Goal: Task Accomplishment & Management: Manage account settings

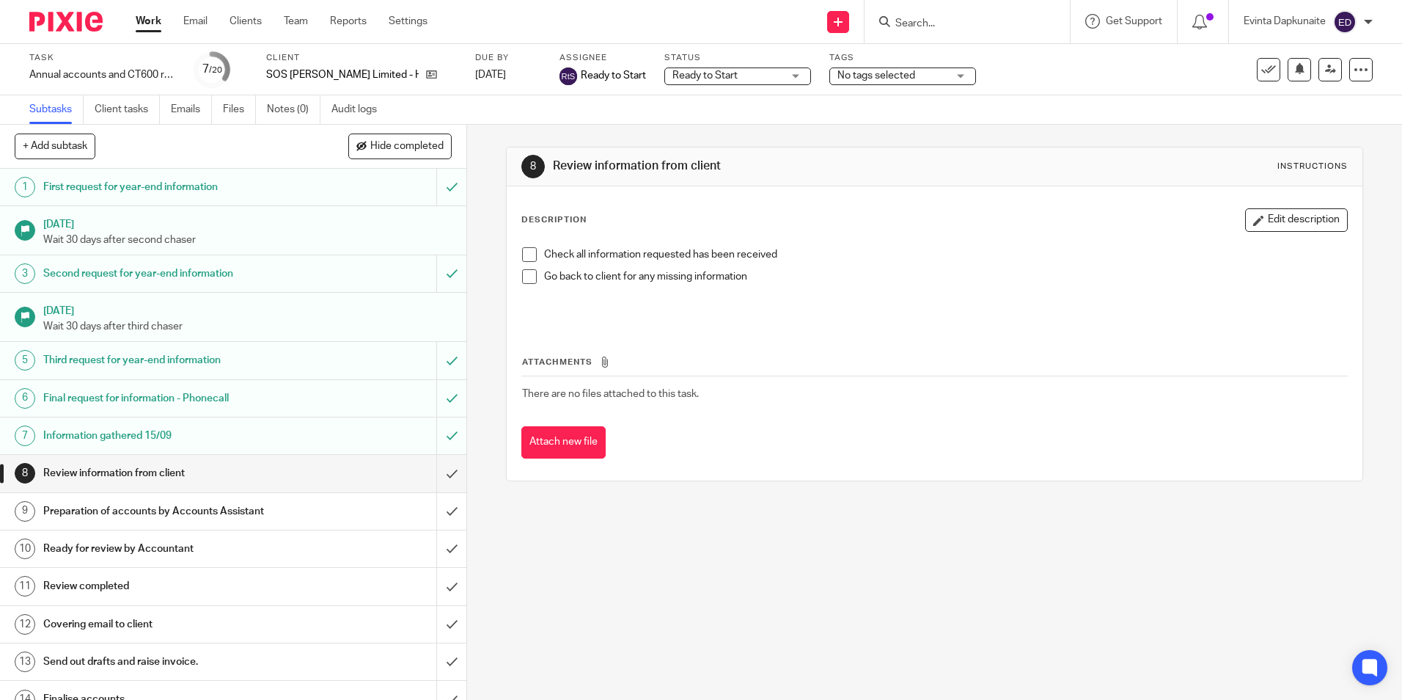
click at [946, 18] on input "Search" at bounding box center [960, 24] width 132 height 13
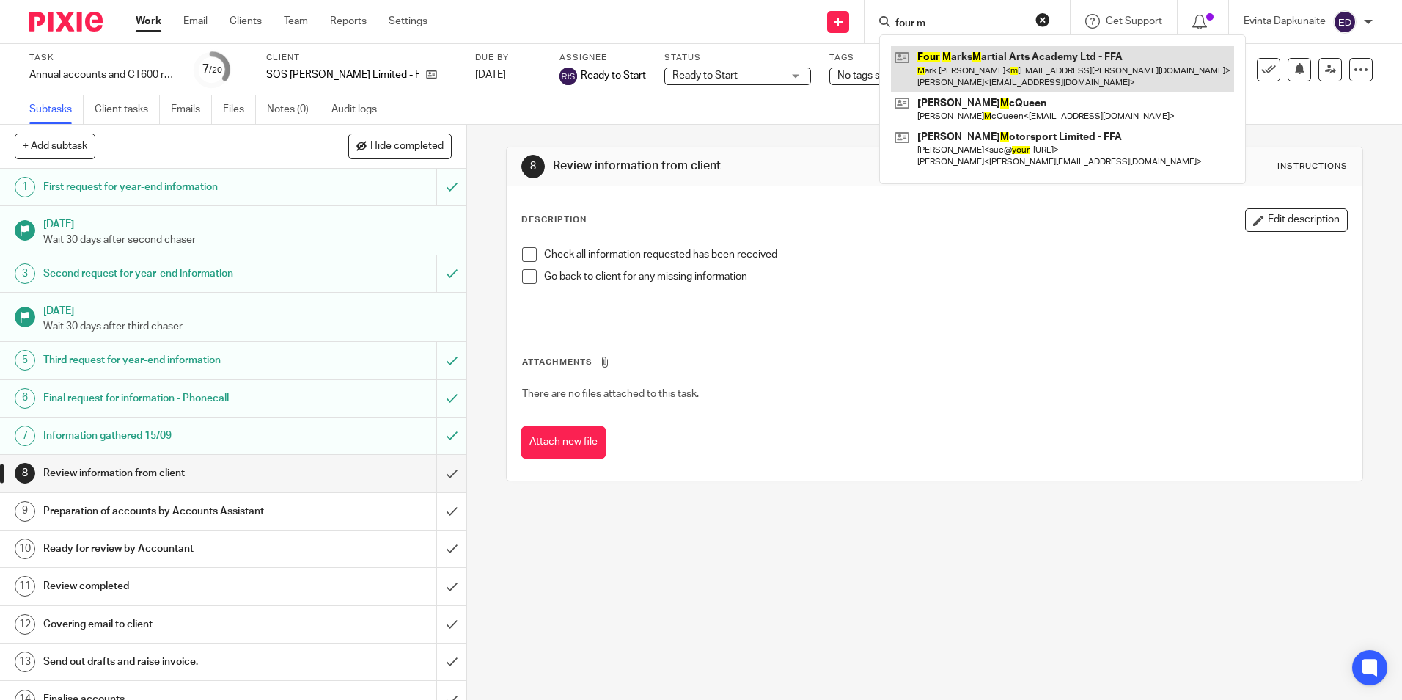
type input "four m"
click at [956, 53] on link at bounding box center [1062, 68] width 343 height 45
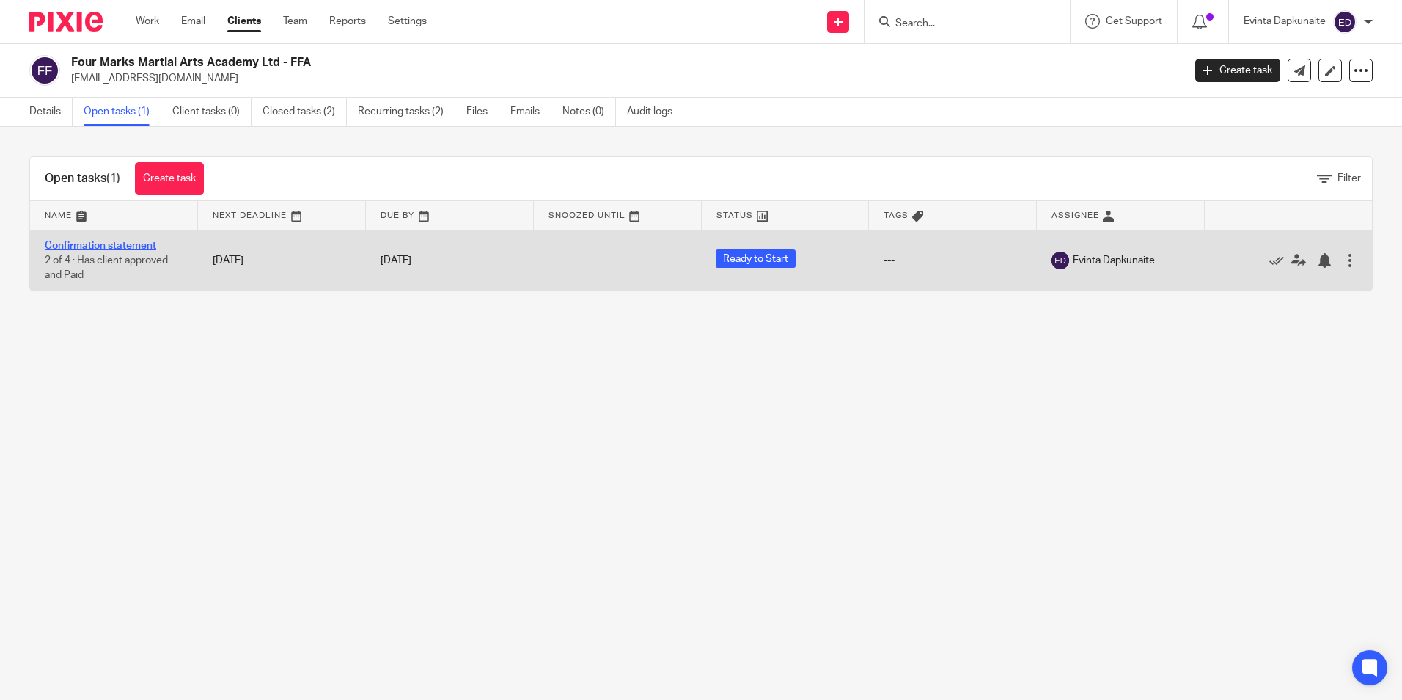
click at [125, 241] on link "Confirmation statement" at bounding box center [100, 246] width 111 height 10
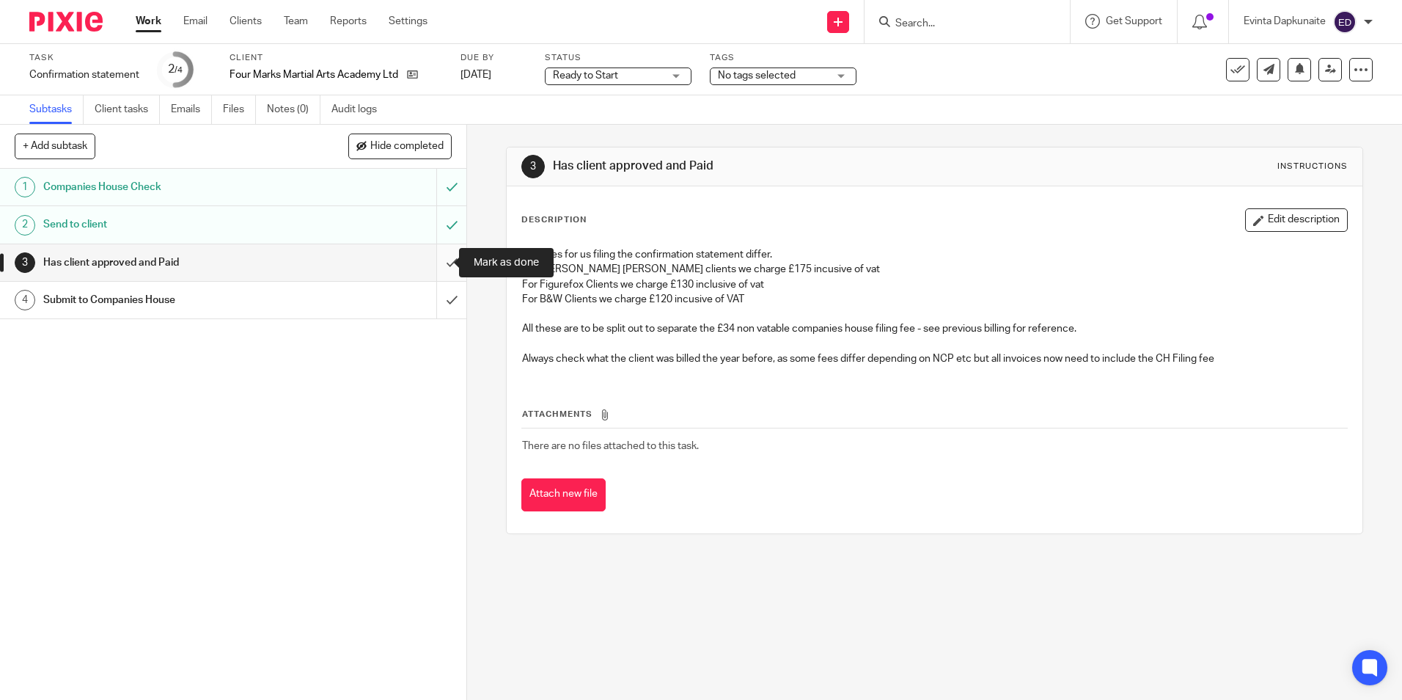
click at [434, 253] on input "submit" at bounding box center [233, 262] width 466 height 37
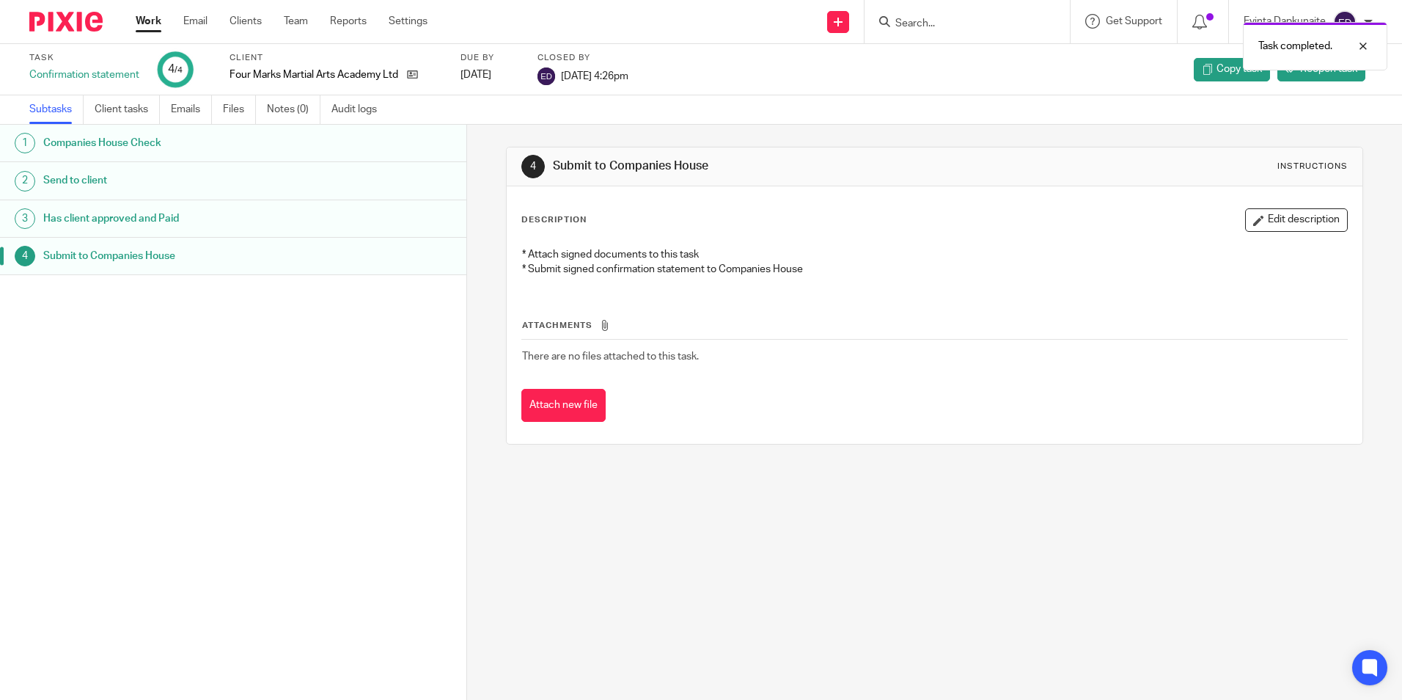
click at [918, 21] on div "Task completed." at bounding box center [1044, 43] width 686 height 56
click at [1357, 41] on div at bounding box center [1352, 46] width 40 height 18
click at [955, 23] on input "Search" at bounding box center [960, 24] width 132 height 13
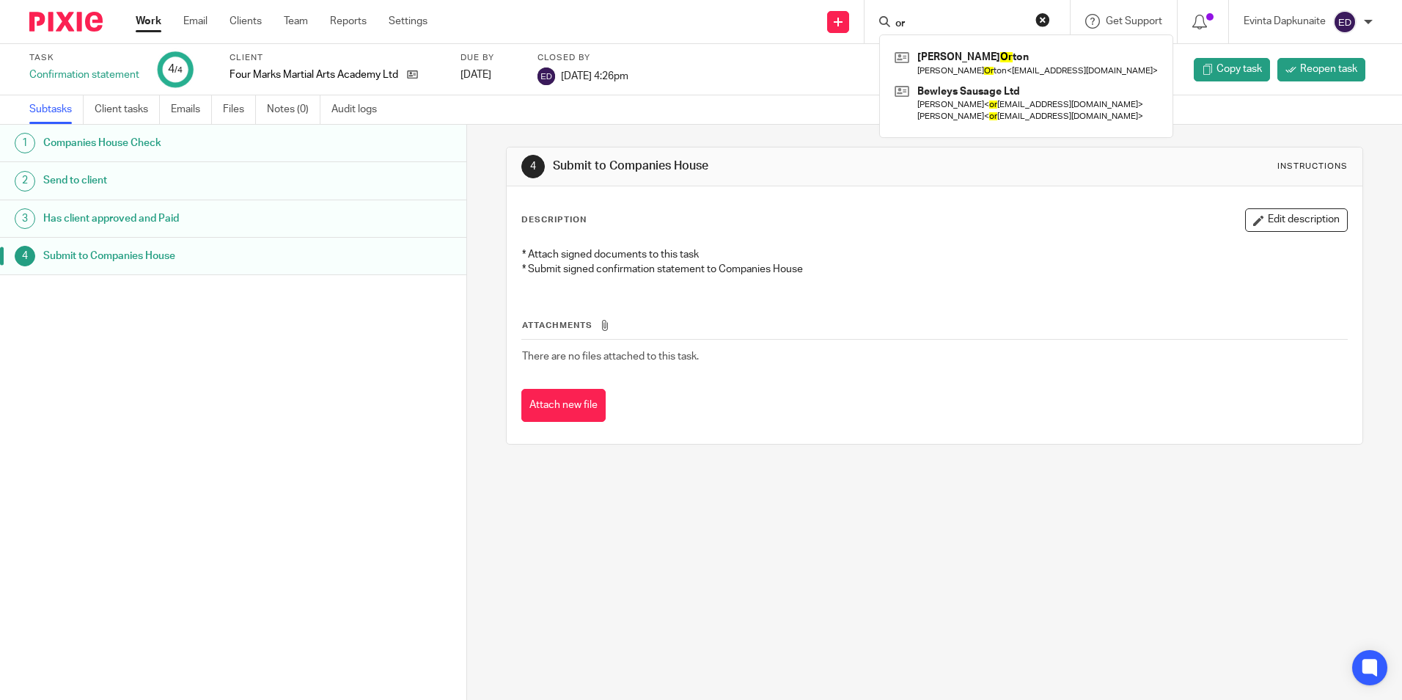
type input "o"
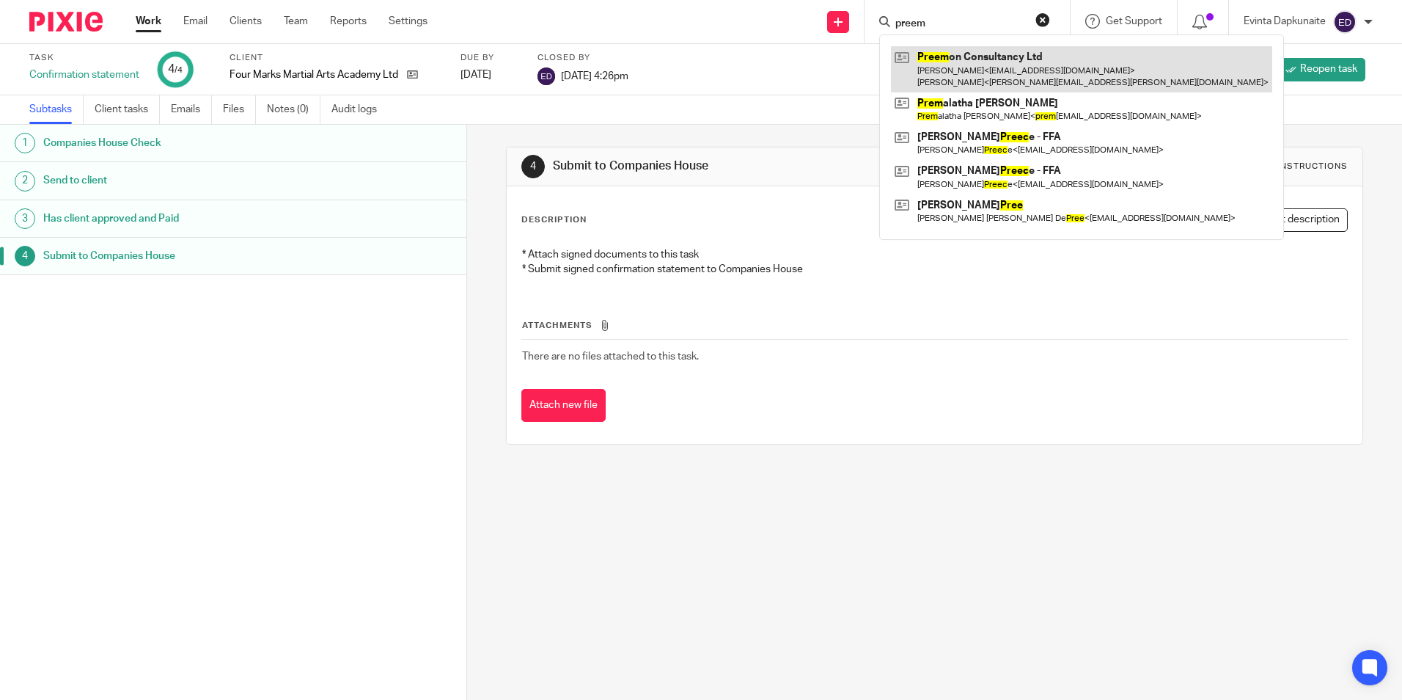
type input "preem"
click at [955, 50] on link at bounding box center [1081, 68] width 381 height 45
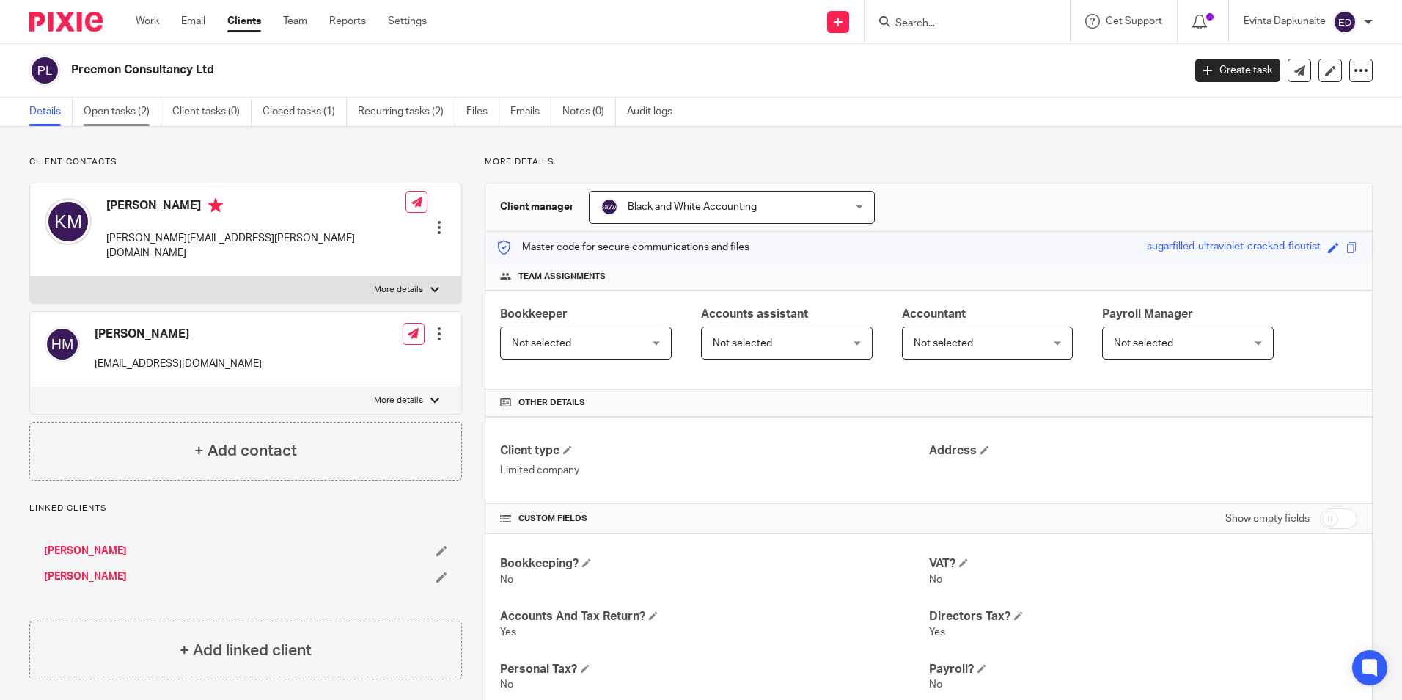
click at [98, 106] on link "Open tasks (2)" at bounding box center [123, 112] width 78 height 29
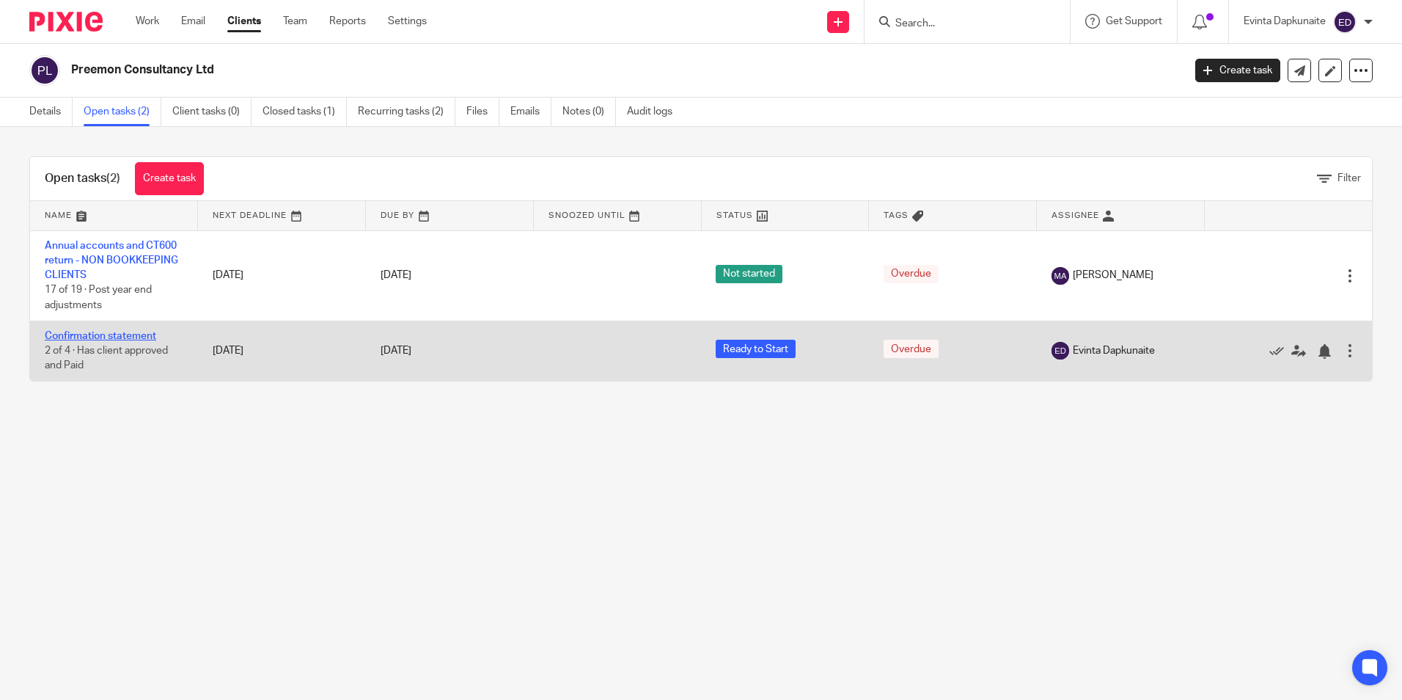
click at [122, 332] on link "Confirmation statement" at bounding box center [100, 336] width 111 height 10
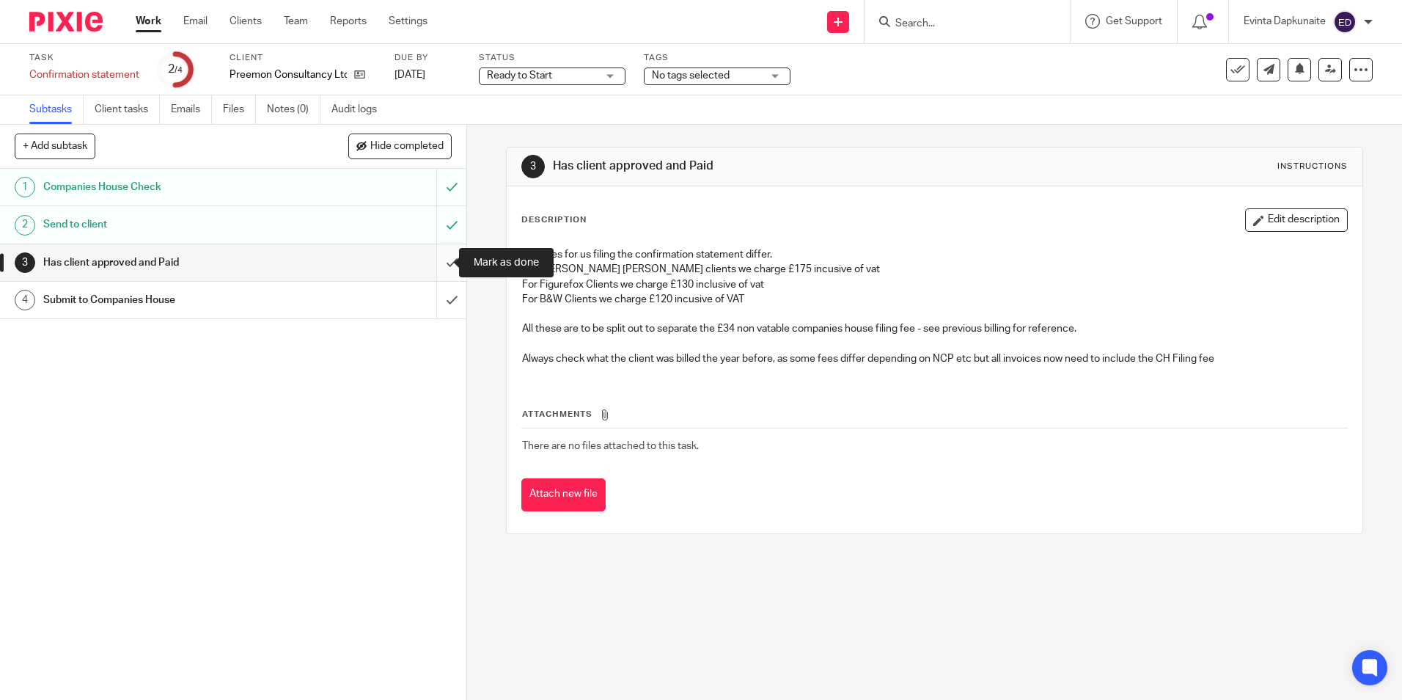
click at [438, 257] on input "submit" at bounding box center [233, 262] width 466 height 37
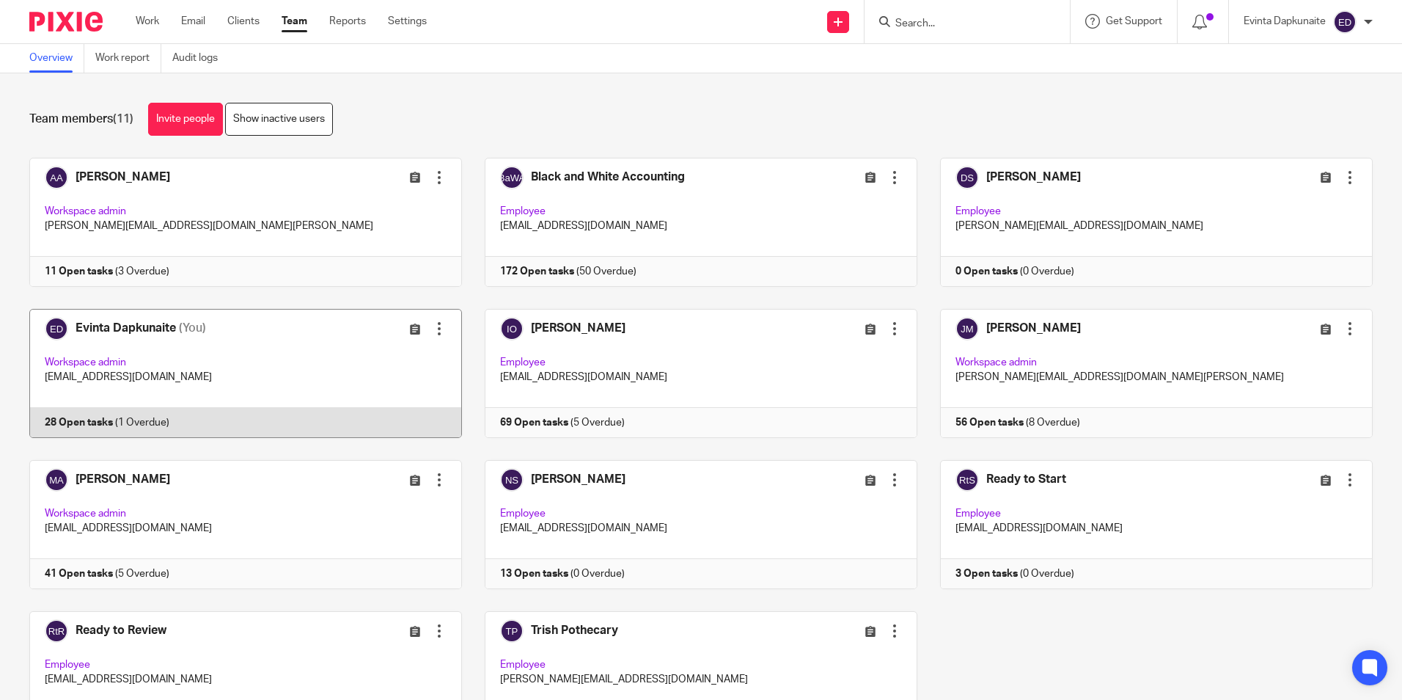
click at [205, 352] on link at bounding box center [234, 373] width 455 height 129
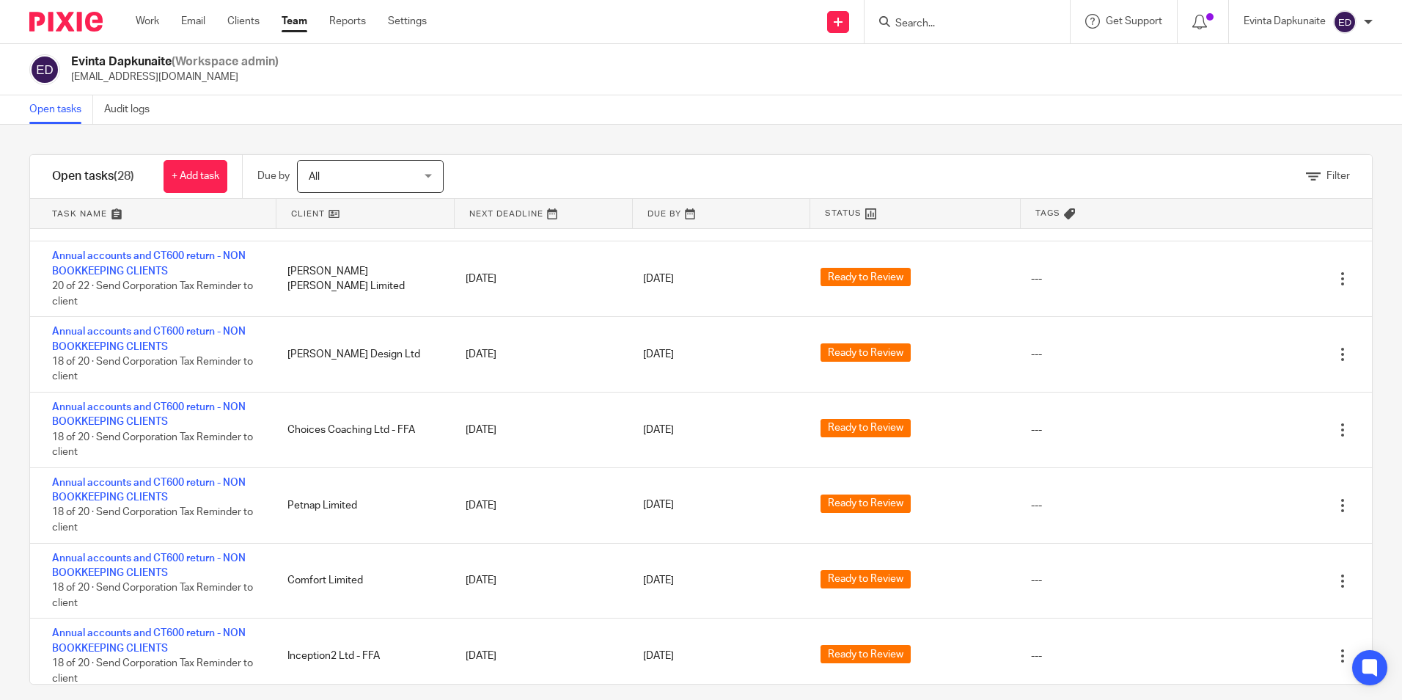
scroll to position [1173, 0]
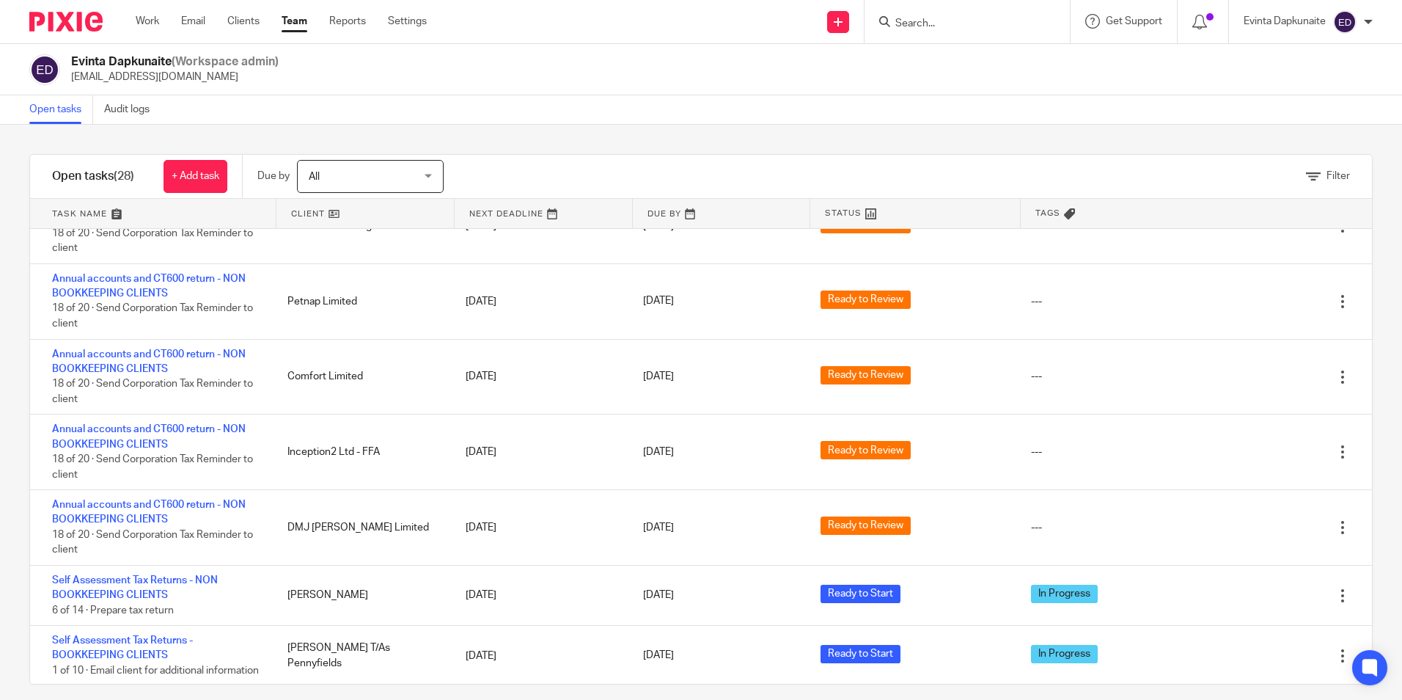
click at [285, 23] on link "Team" at bounding box center [295, 21] width 26 height 15
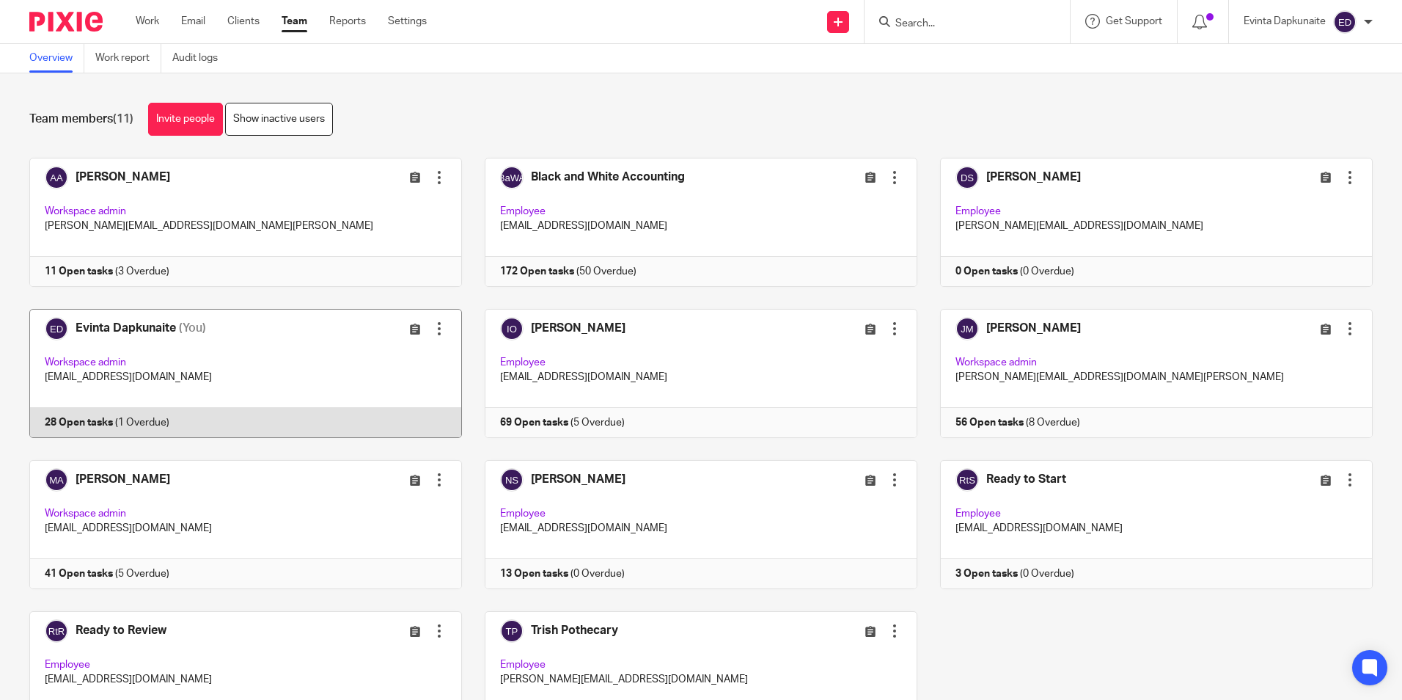
click at [150, 331] on link at bounding box center [234, 373] width 455 height 129
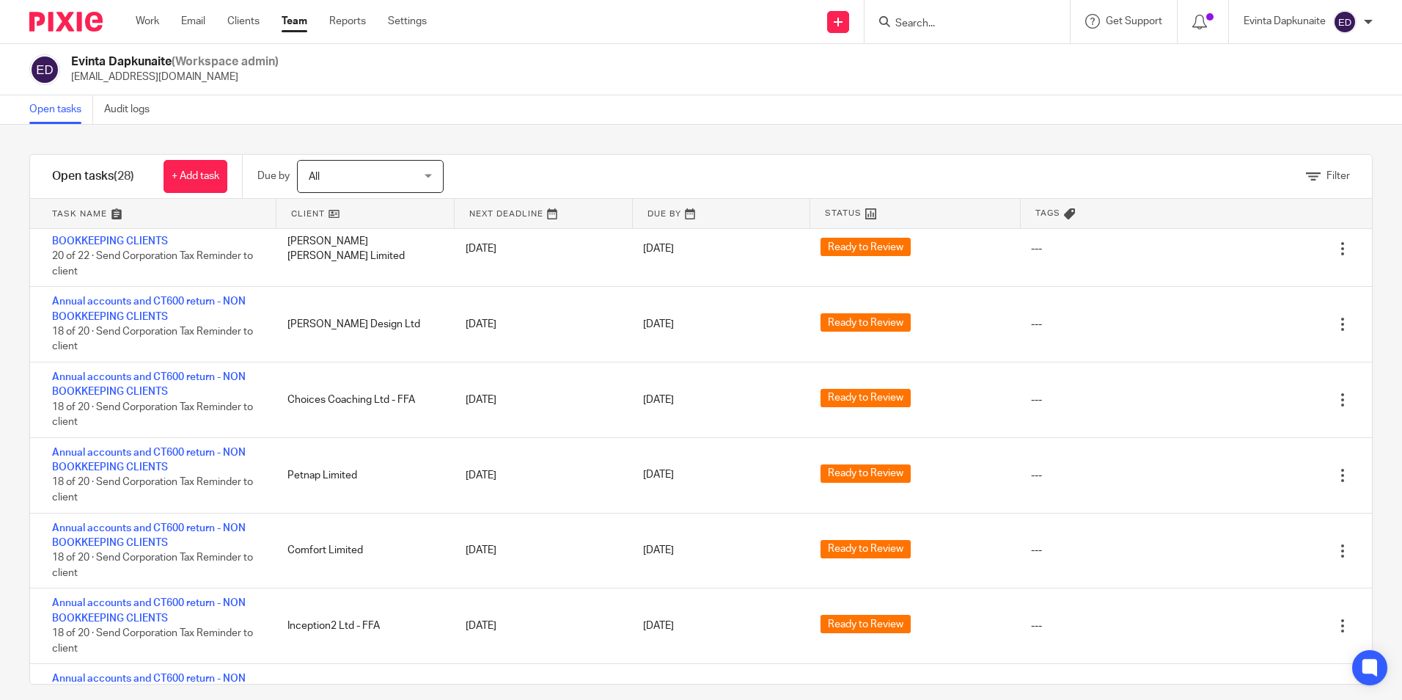
scroll to position [1173, 0]
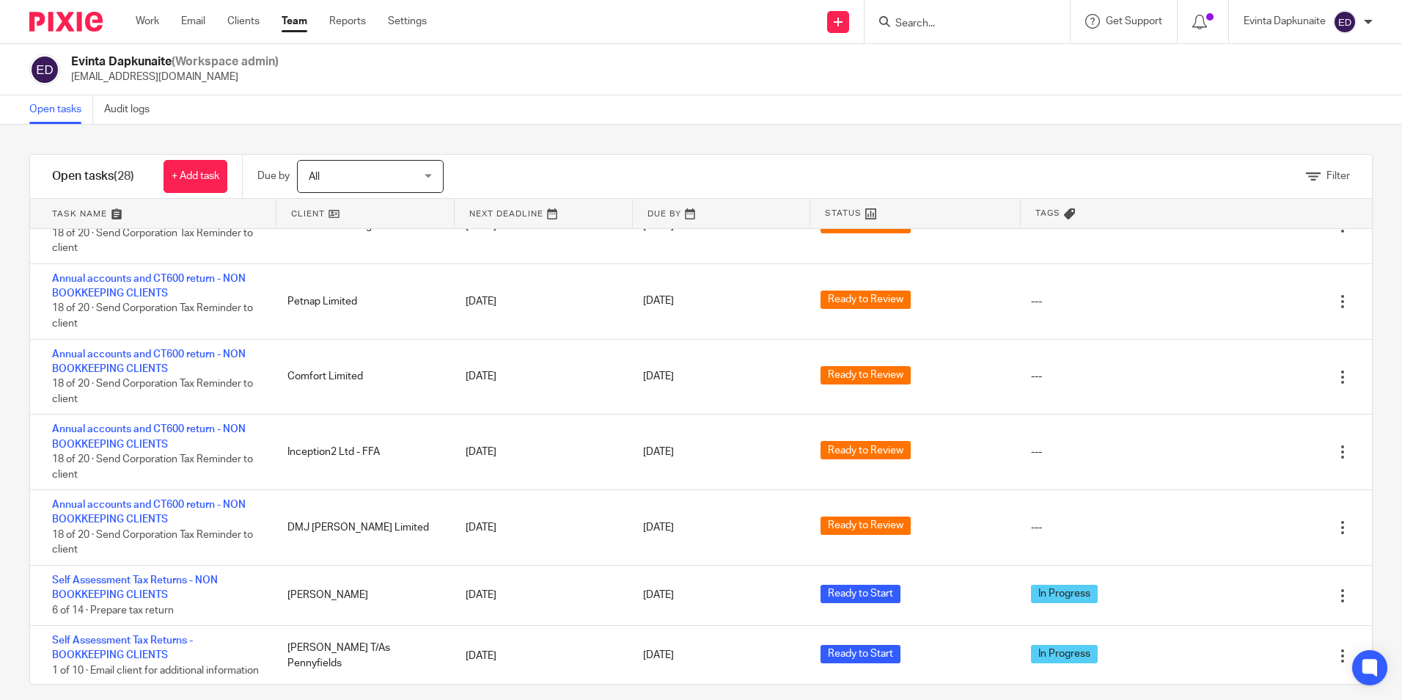
click at [929, 23] on input "Search" at bounding box center [960, 24] width 132 height 13
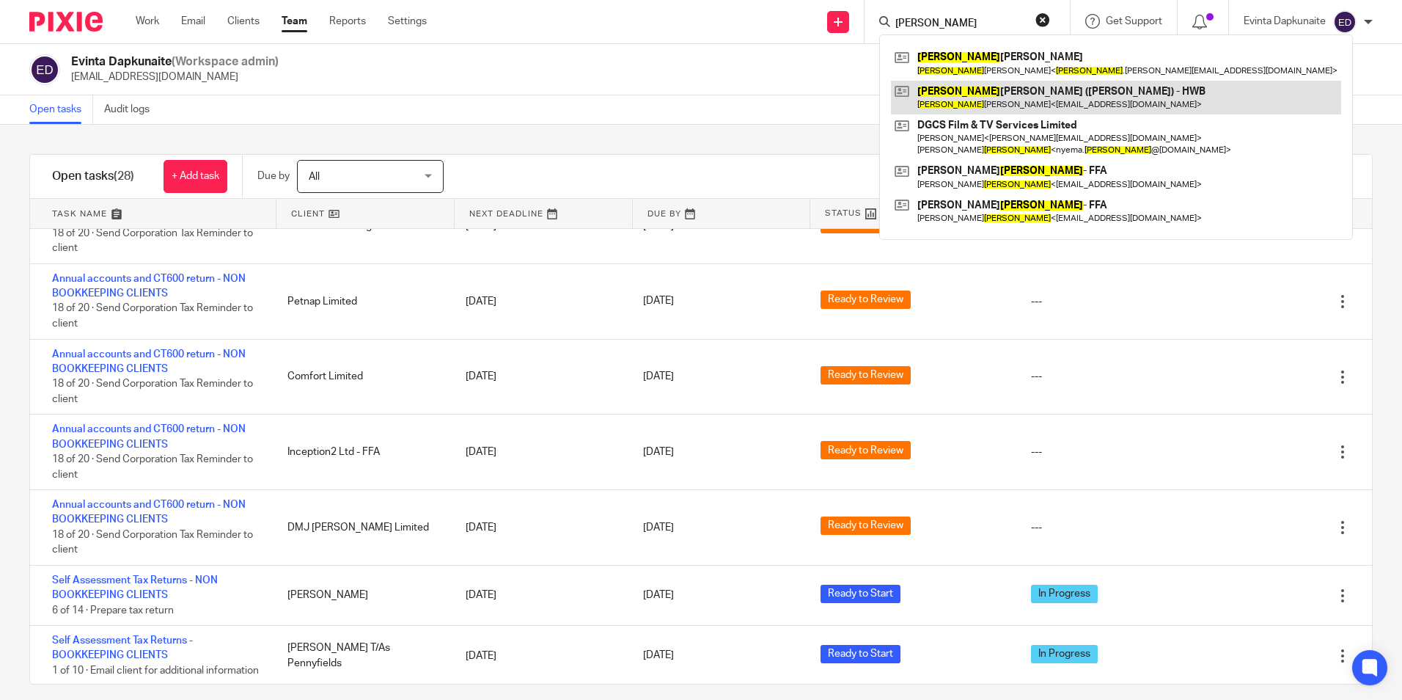
type input "james"
click at [960, 89] on link at bounding box center [1116, 98] width 450 height 34
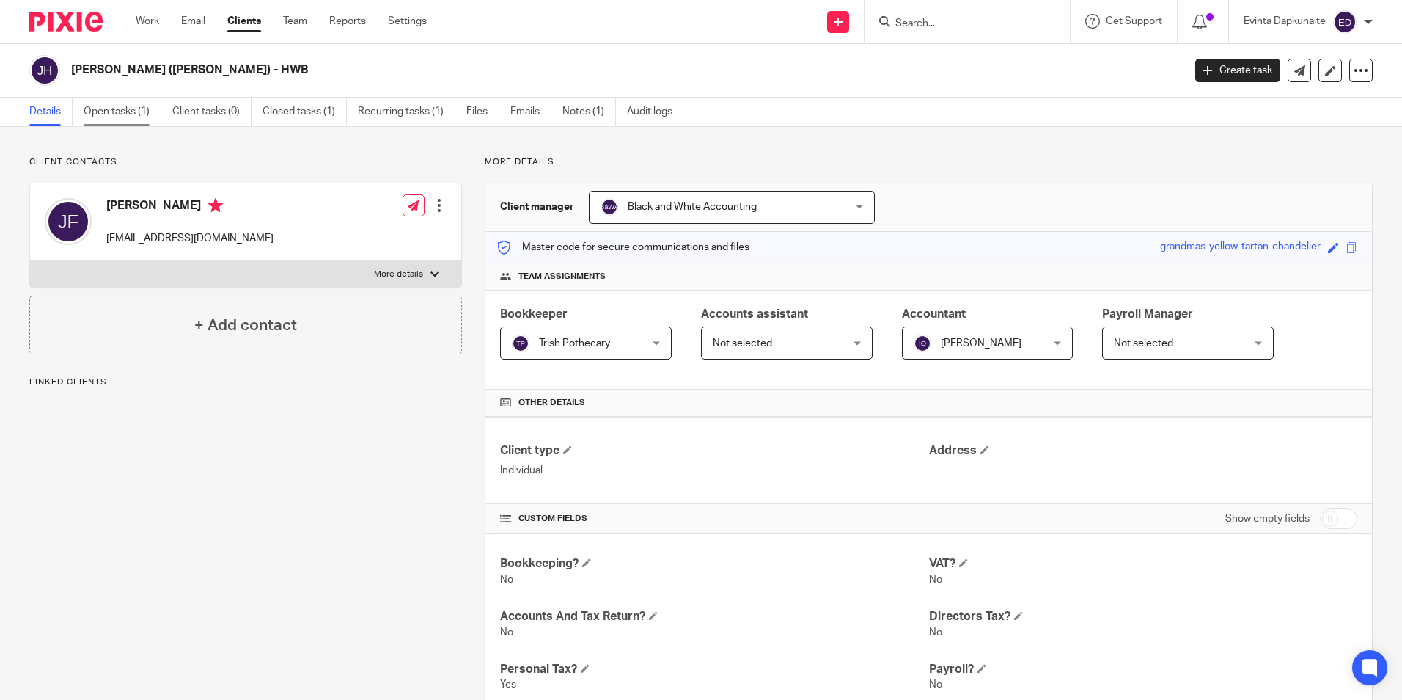
click at [126, 123] on link "Open tasks (1)" at bounding box center [123, 112] width 78 height 29
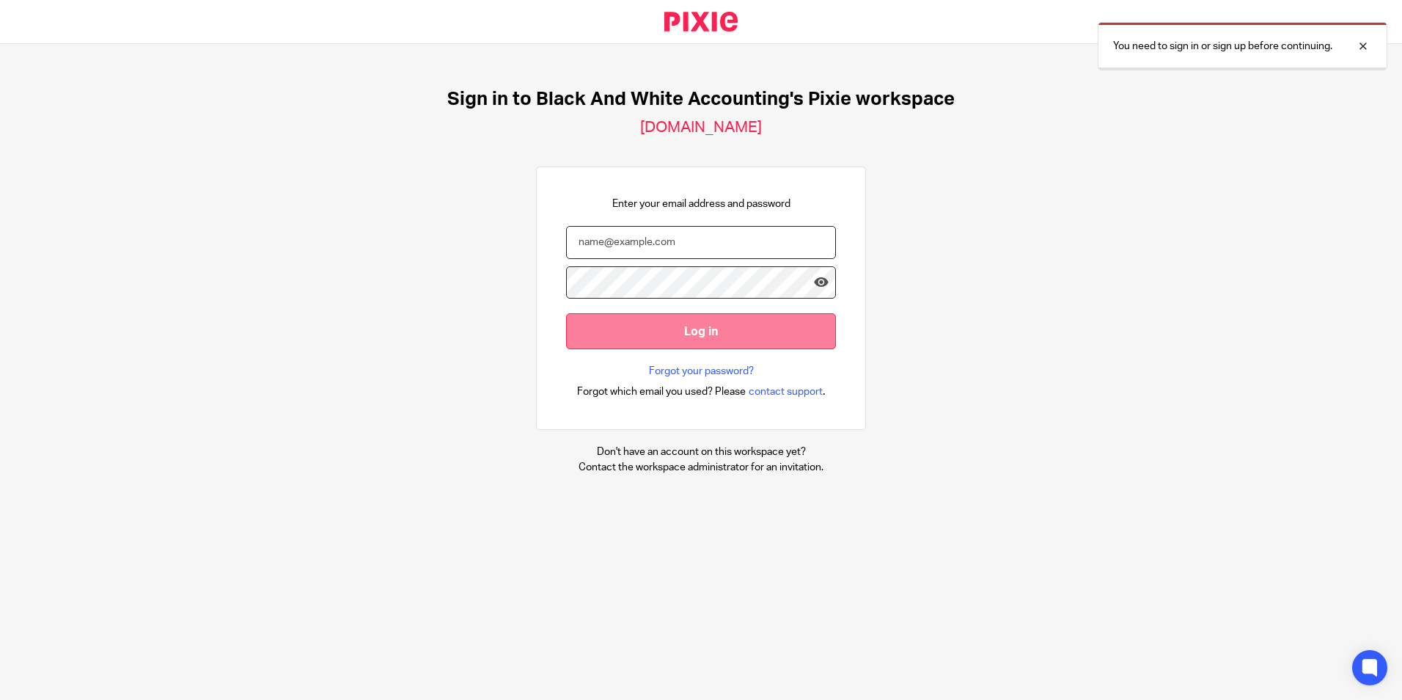
type input "[EMAIL_ADDRESS][DOMAIN_NAME]"
click at [612, 325] on input "Log in" at bounding box center [701, 331] width 270 height 36
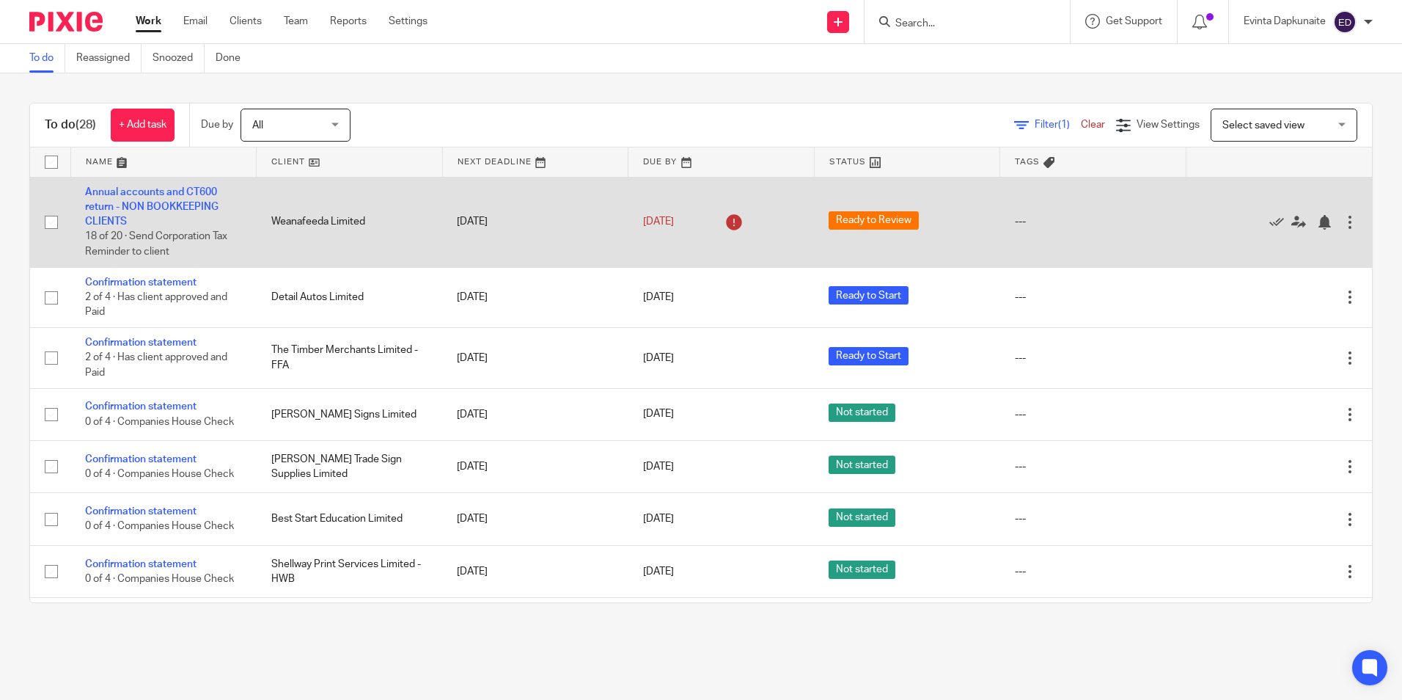
scroll to position [147, 0]
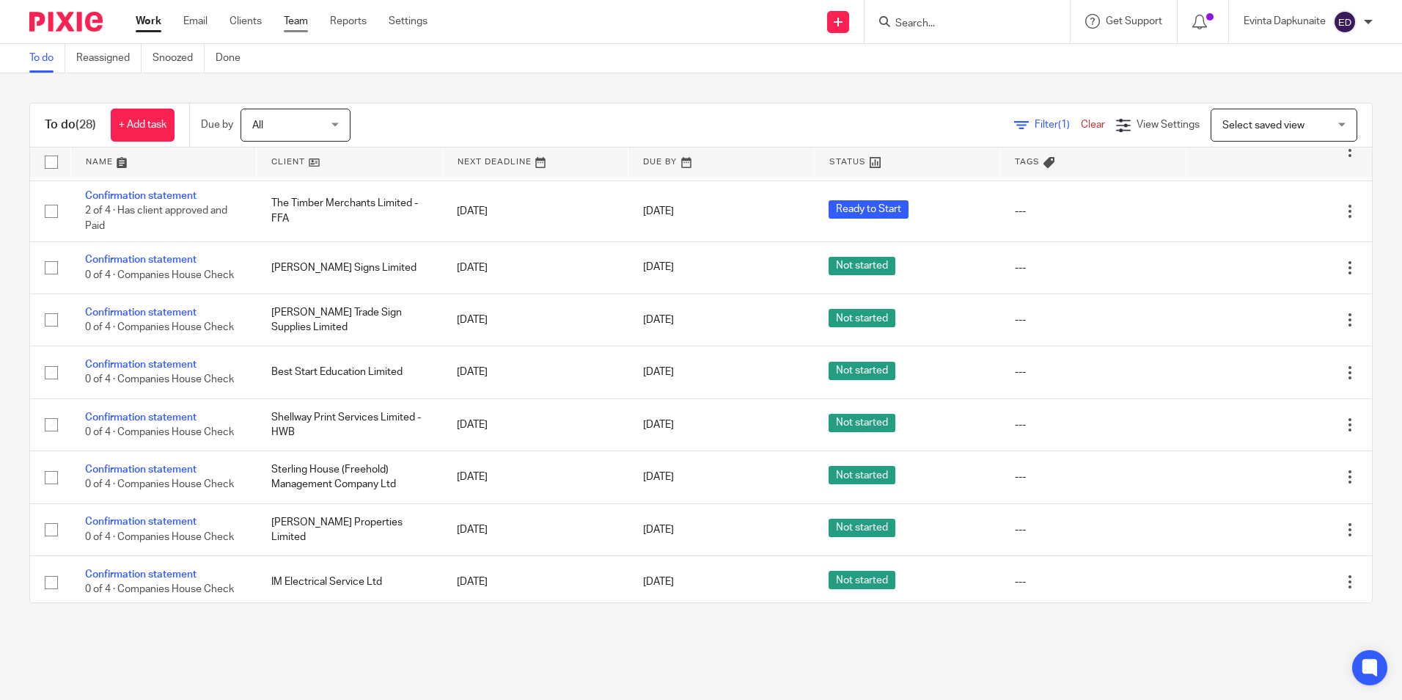
click at [299, 22] on link "Team" at bounding box center [296, 21] width 24 height 15
